Goal: Transaction & Acquisition: Purchase product/service

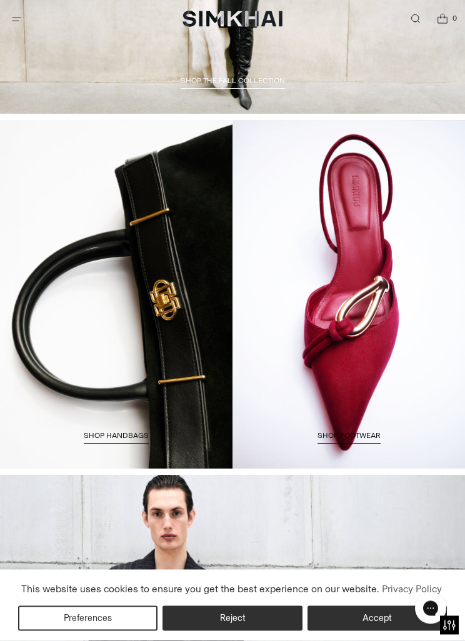
scroll to position [1225, 0]
click at [131, 432] on span "Shop HANDBAGS" at bounding box center [116, 435] width 65 height 9
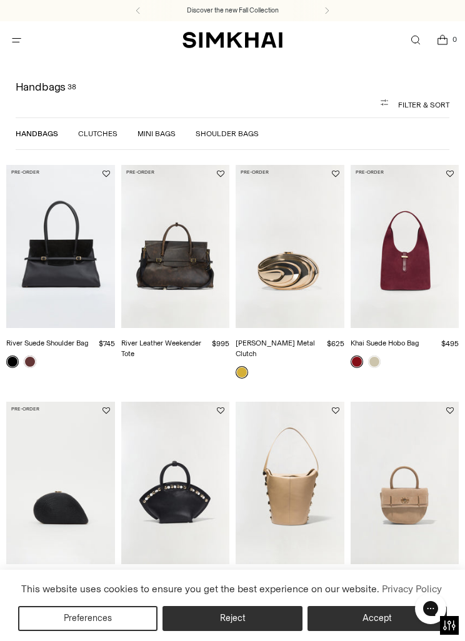
click at [154, 134] on link "Mini Bags" at bounding box center [156, 133] width 38 height 9
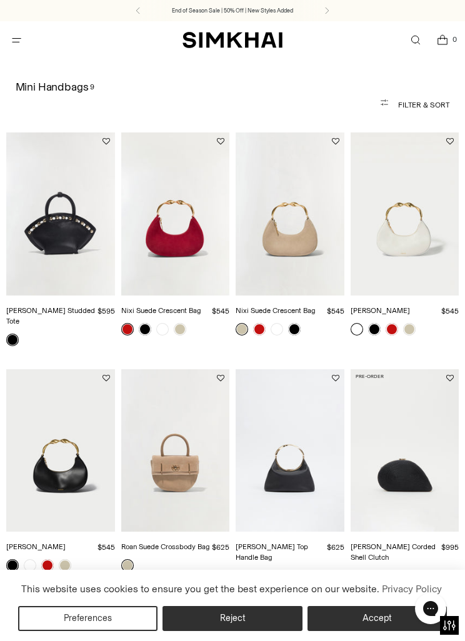
click at [81, 84] on h1 "Mini Handbags 9" at bounding box center [233, 87] width 434 height 11
click at [26, 44] on span "Open menu modal" at bounding box center [16, 40] width 21 height 21
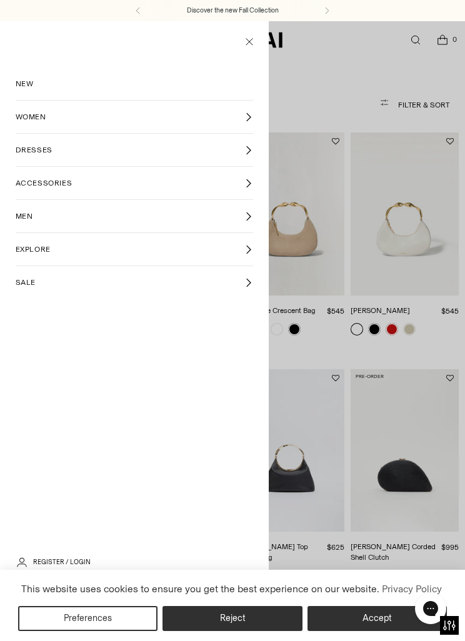
click at [129, 149] on link "DRESSES" at bounding box center [135, 150] width 238 height 32
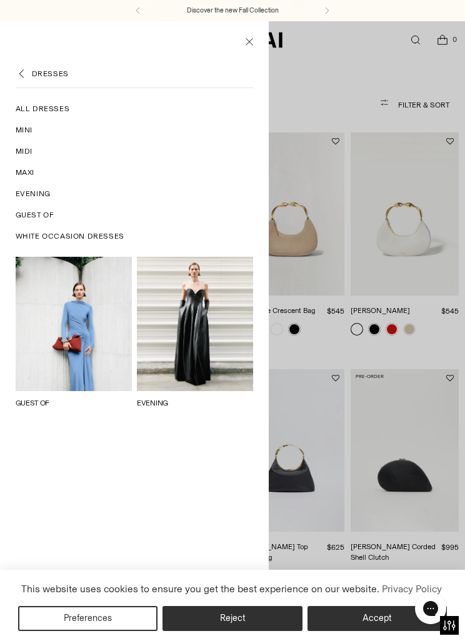
click at [50, 398] on link "GUEST OF" at bounding box center [33, 402] width 34 height 9
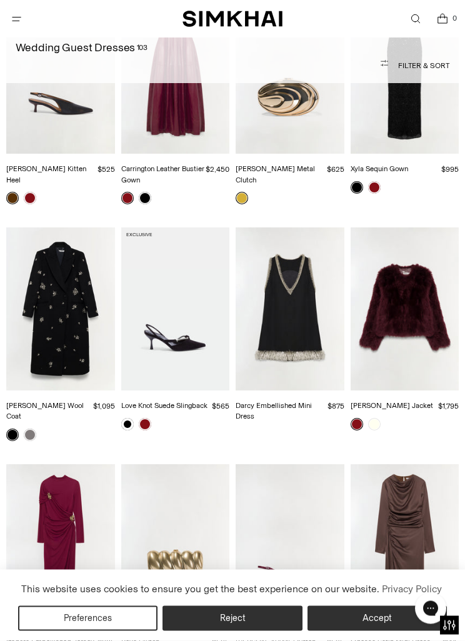
scroll to position [1323, 0]
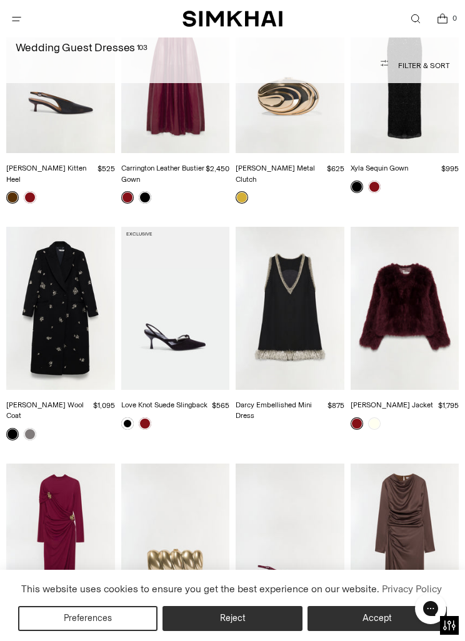
click at [405, 400] on link "[PERSON_NAME] Jacket" at bounding box center [391, 404] width 82 height 9
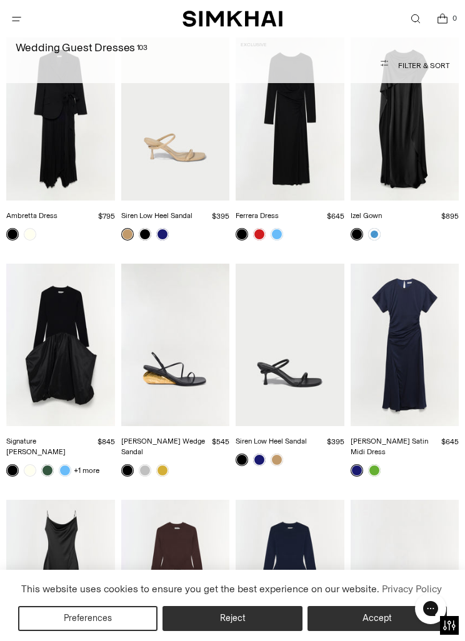
scroll to position [5041, 0]
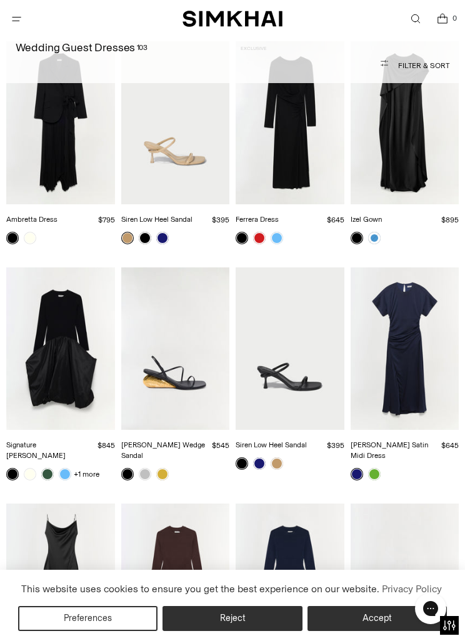
click at [12, 17] on icon "Open menu modal" at bounding box center [16, 19] width 13 height 10
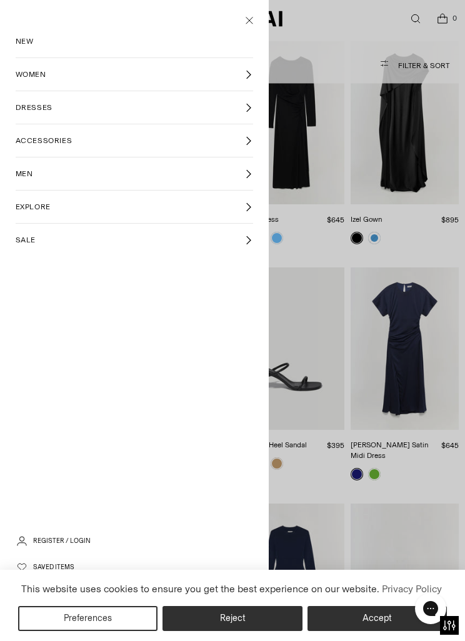
scroll to position [0, 0]
click at [142, 77] on link "WOMEN" at bounding box center [135, 74] width 238 height 32
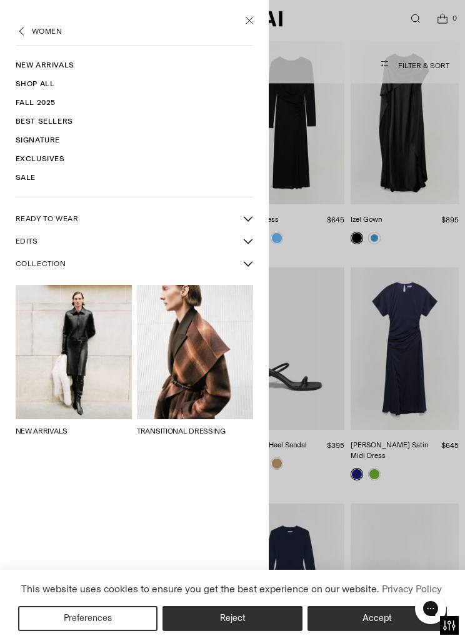
click at [50, 89] on link "Shop All" at bounding box center [135, 83] width 238 height 19
click at [46, 181] on link "Sale" at bounding box center [135, 177] width 238 height 19
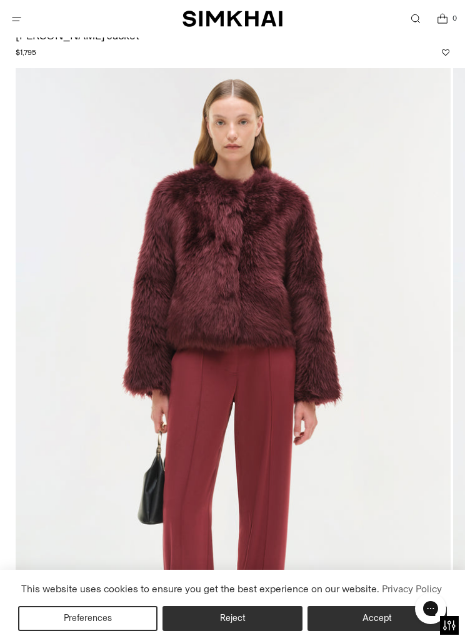
scroll to position [68, 0]
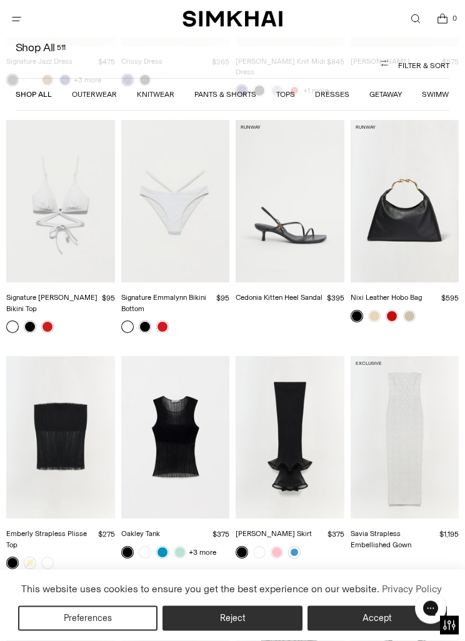
scroll to position [19001, 0]
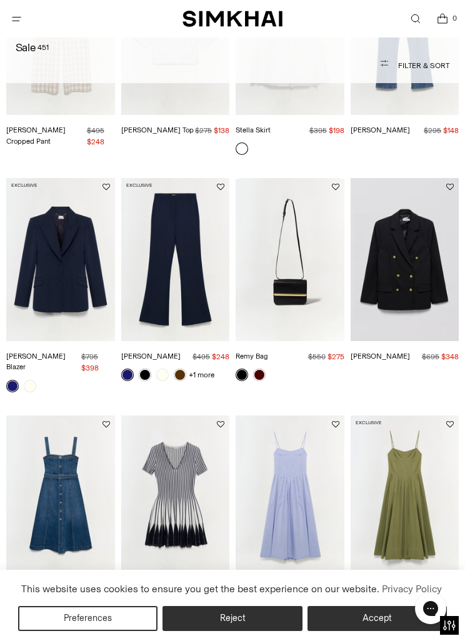
scroll to position [869, 0]
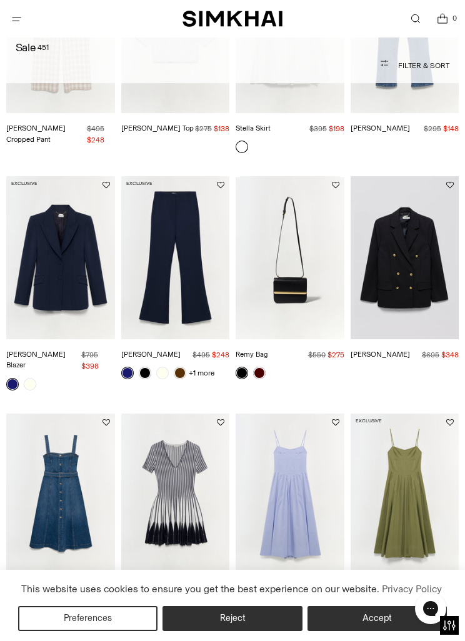
click at [292, 288] on img "Remy Bag" at bounding box center [289, 257] width 109 height 162
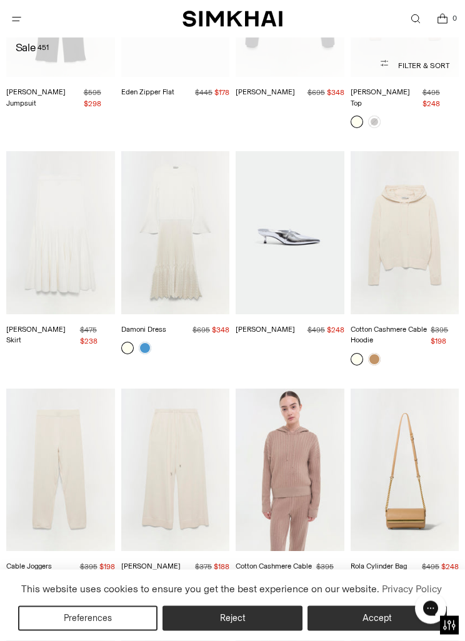
scroll to position [10600, 0]
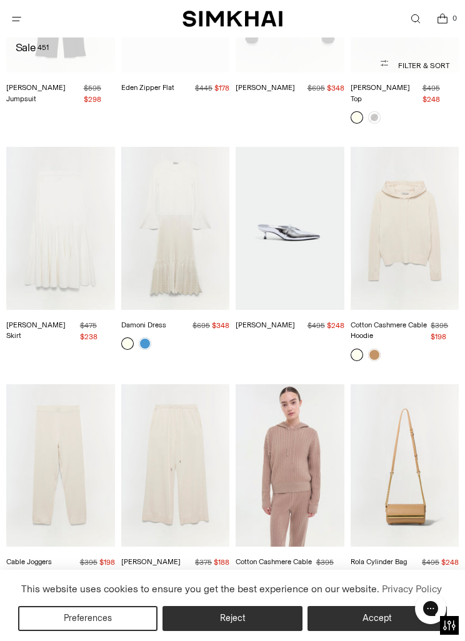
click at [412, 393] on img "Rola Cylinder Bag" at bounding box center [404, 465] width 109 height 162
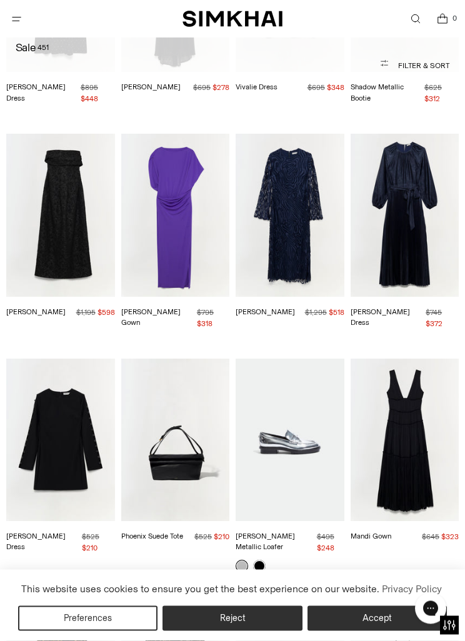
scroll to position [11538, 0]
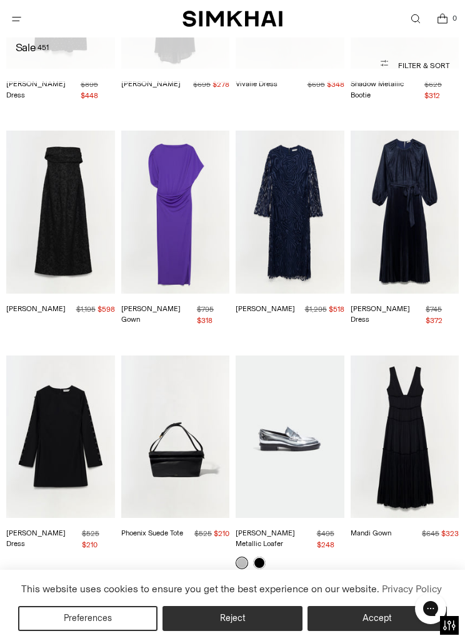
click at [182, 355] on img "Phoenix Suede Tote" at bounding box center [175, 436] width 109 height 162
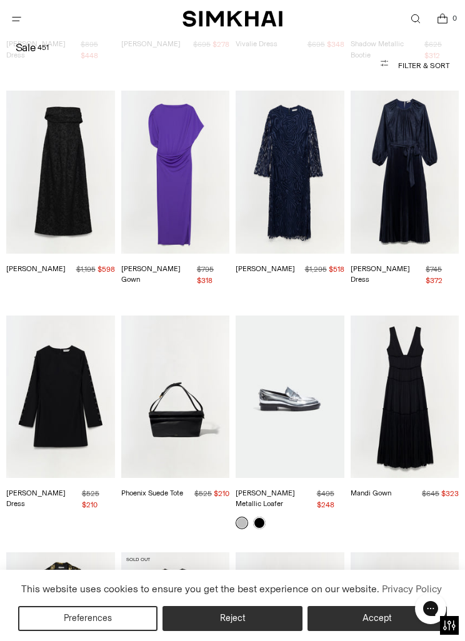
scroll to position [11612, 0]
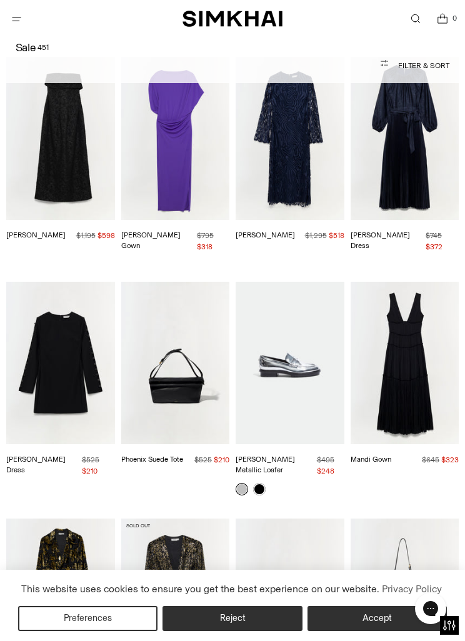
click at [400, 518] on img "Rola Cylinder Bag" at bounding box center [404, 599] width 109 height 162
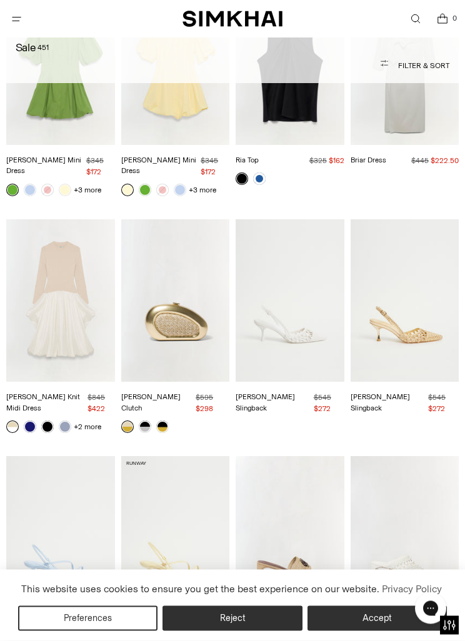
scroll to position [16252, 0]
click at [297, 456] on img "Sydney Raffia Block Heel Sandal" at bounding box center [289, 537] width 109 height 162
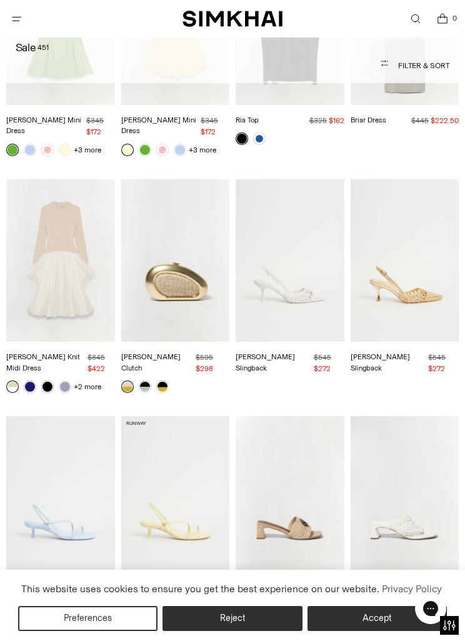
scroll to position [16318, 0]
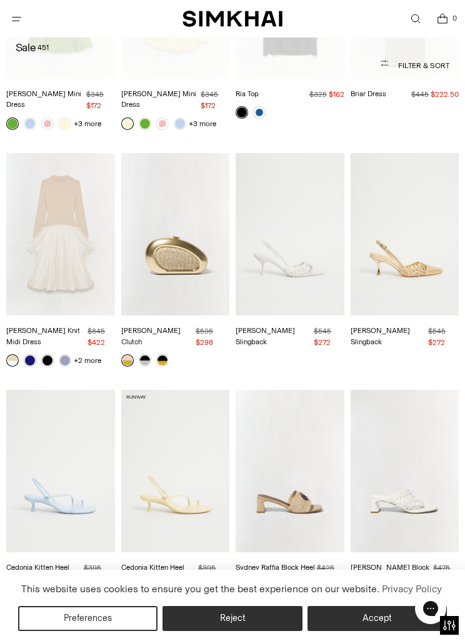
click at [397, 390] on img "Alia Woven Block Heel Sandal" at bounding box center [404, 471] width 109 height 162
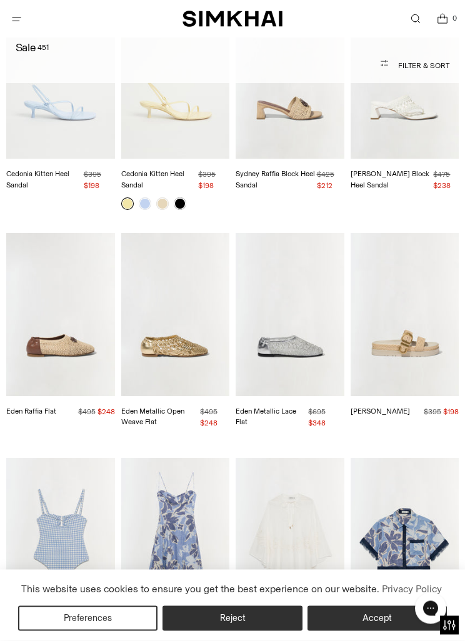
scroll to position [16712, 0]
click at [457, 458] on img "Topanga Linen Shirt" at bounding box center [404, 539] width 109 height 162
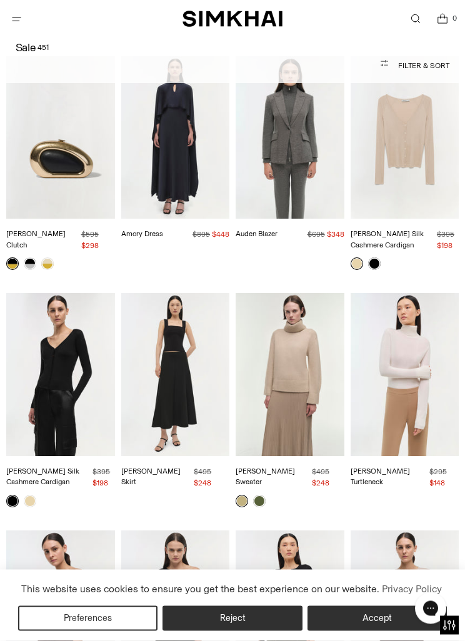
scroll to position [22229, 0]
click at [192, 530] on img "Marie Top" at bounding box center [175, 611] width 109 height 162
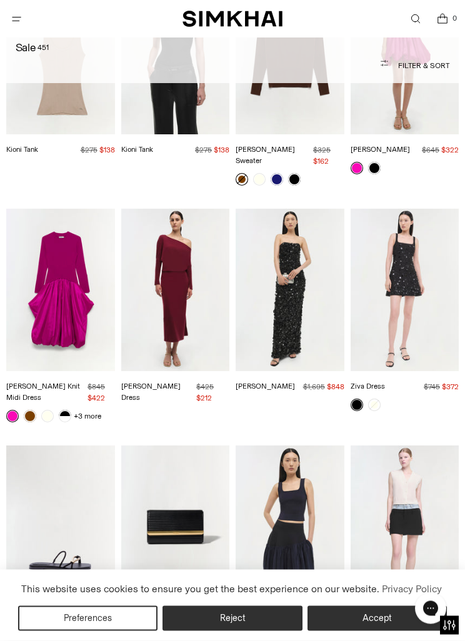
scroll to position [23013, 0]
click at [180, 445] on img "Rolo Clutch" at bounding box center [175, 526] width 109 height 162
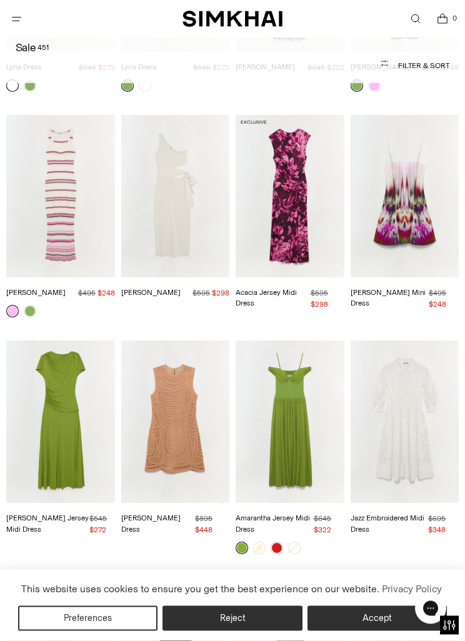
scroll to position [24447, 0]
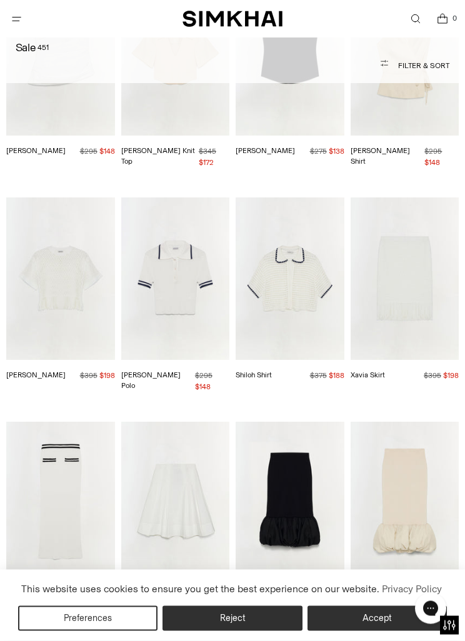
scroll to position [25275, 0]
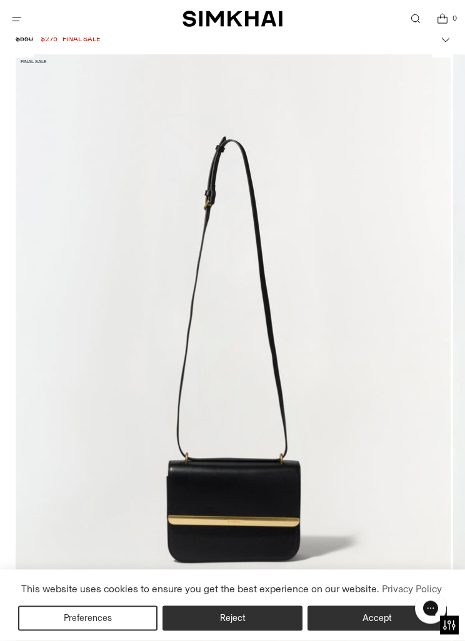
scroll to position [81, 0]
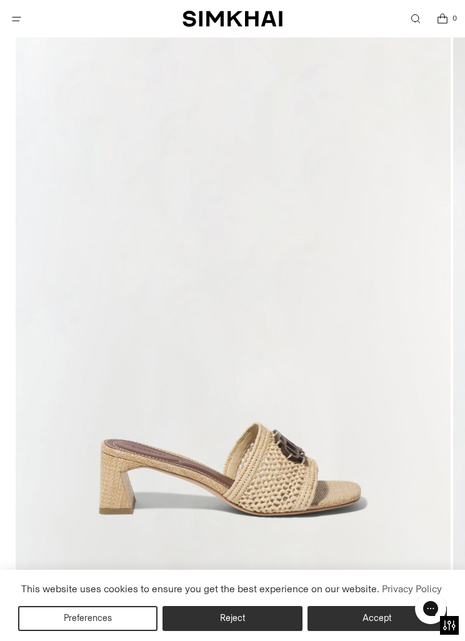
click at [393, 442] on img at bounding box center [233, 346] width 435 height 652
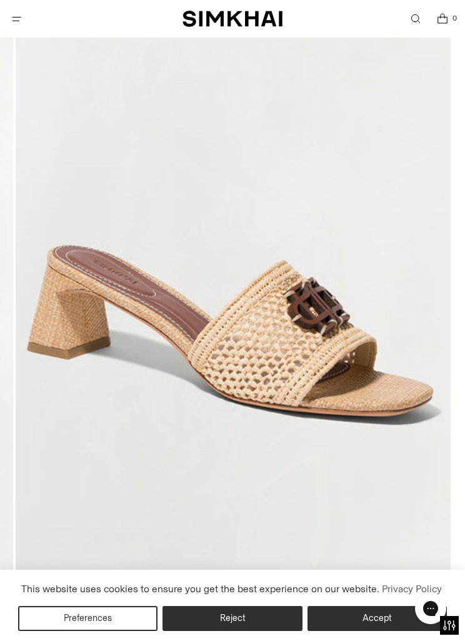
scroll to position [157, 0]
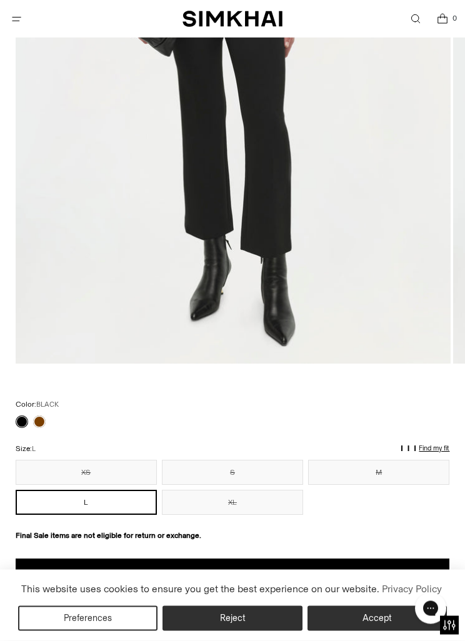
scroll to position [425, 0]
click at [39, 423] on link at bounding box center [39, 421] width 12 height 12
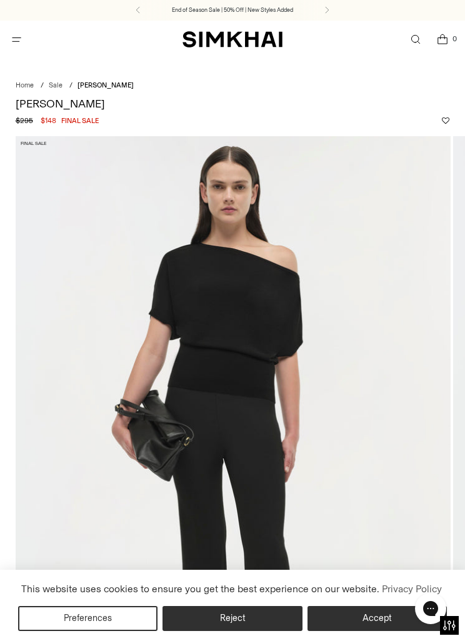
scroll to position [0, 0]
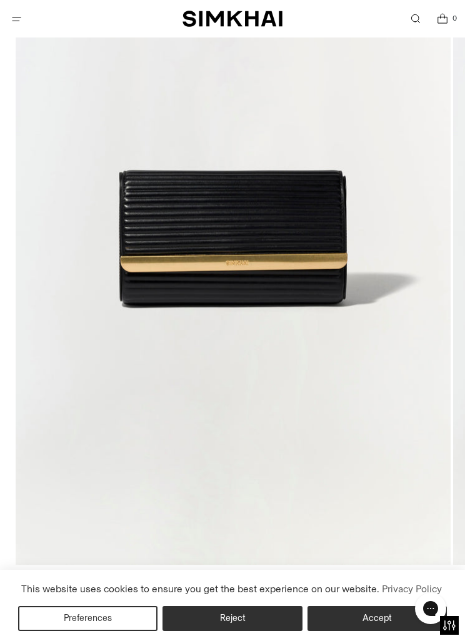
scroll to position [225, 0]
